Goal: Information Seeking & Learning: Understand process/instructions

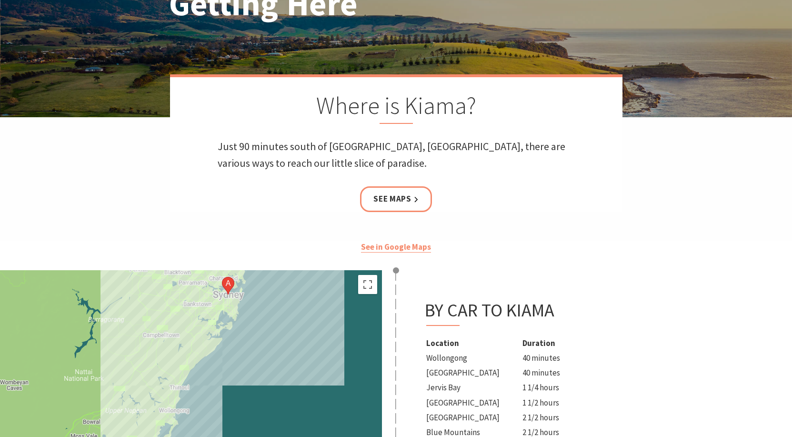
scroll to position [191, 0]
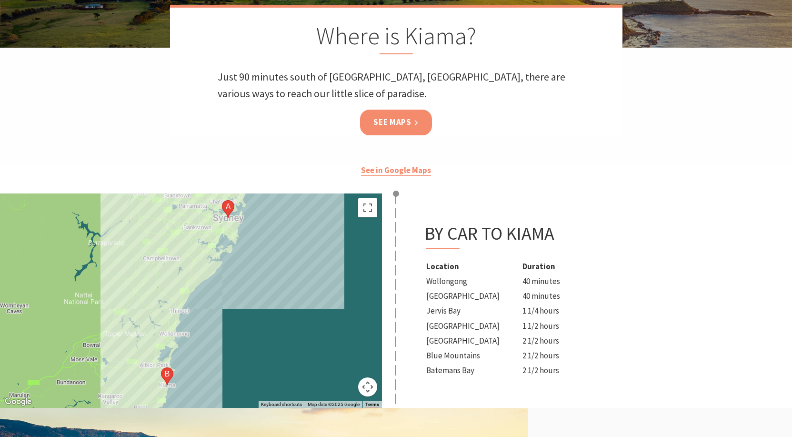
click at [394, 124] on link "See Maps" at bounding box center [396, 122] width 72 height 25
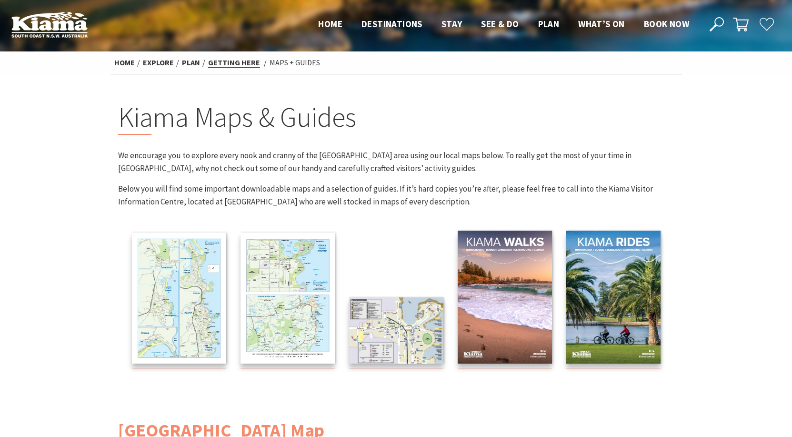
click at [238, 61] on link "Getting Here" at bounding box center [234, 63] width 52 height 10
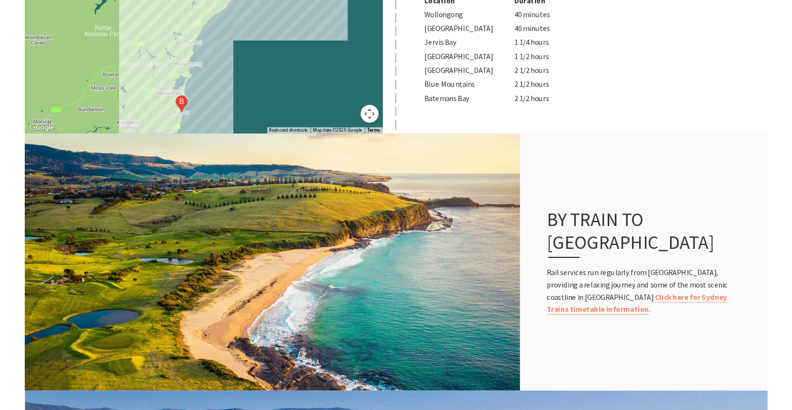
scroll to position [476, 0]
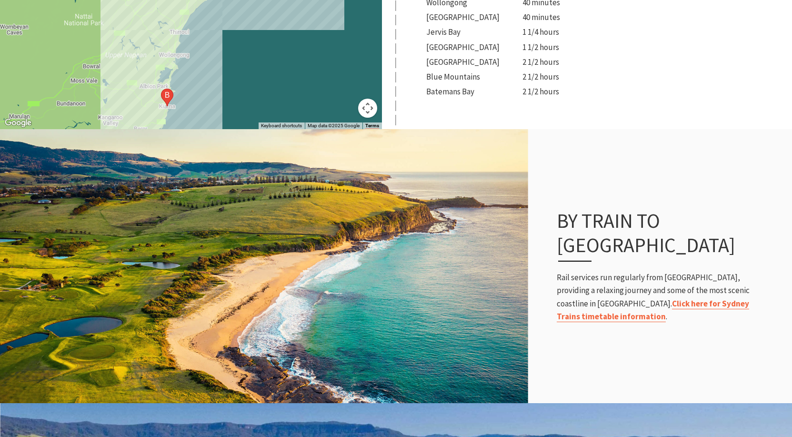
click at [700, 298] on link "Click here for Sydney Trains timetable information" at bounding box center [653, 310] width 193 height 24
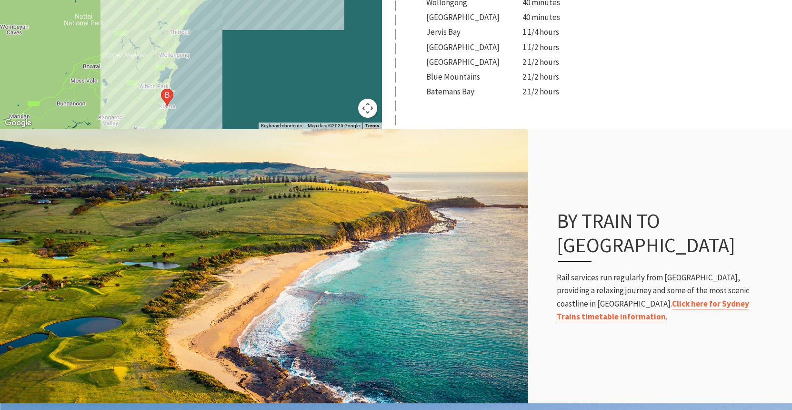
click at [672, 298] on link "Click here for Sydney Trains timetable information" at bounding box center [653, 310] width 193 height 24
